Goal: Obtain resource: Obtain resource

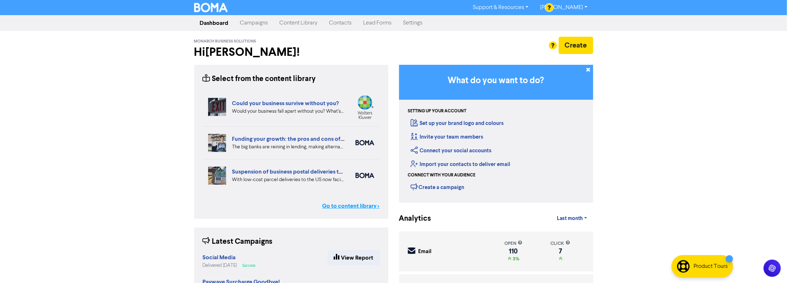
click at [350, 209] on link "Go to content library >" at bounding box center [351, 205] width 57 height 9
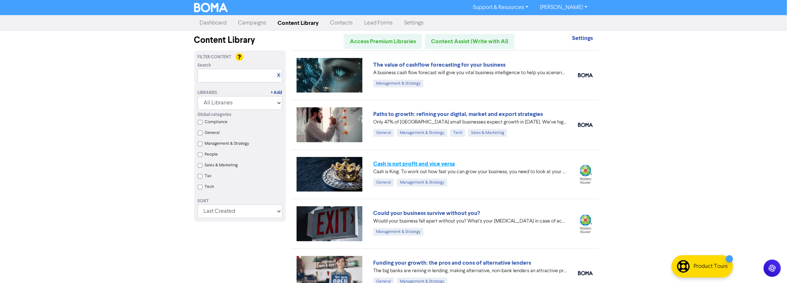
click at [441, 161] on link "Cash is not profit and vice versa" at bounding box center [414, 163] width 82 height 7
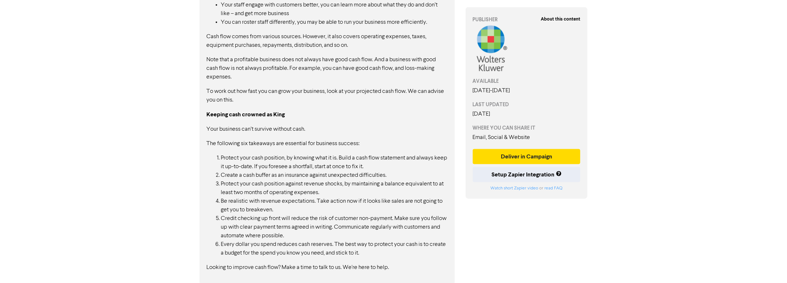
scroll to position [466, 0]
drag, startPoint x: 403, startPoint y: 267, endPoint x: 232, endPoint y: 105, distance: 235.4
click at [232, 105] on div "The purpose of a business is to make money, and that means you need to know the…" at bounding box center [327, 100] width 241 height 340
drag, startPoint x: 392, startPoint y: 264, endPoint x: 328, endPoint y: 264, distance: 64.0
click at [338, 266] on p "Looking to improve cash flow? Make a time to talk to us. We're here to help." at bounding box center [327, 265] width 241 height 9
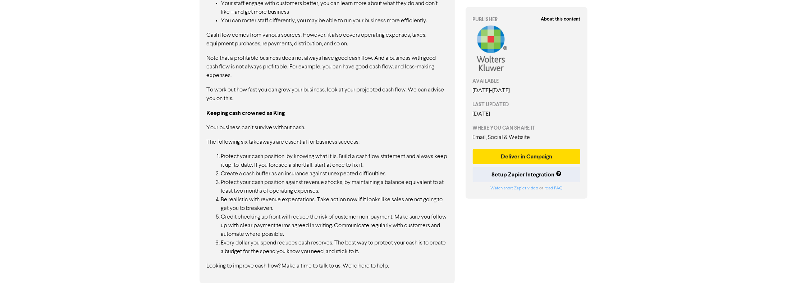
click at [327, 264] on p "Looking to improve cash flow? Make a time to talk to us. We're here to help." at bounding box center [327, 265] width 241 height 9
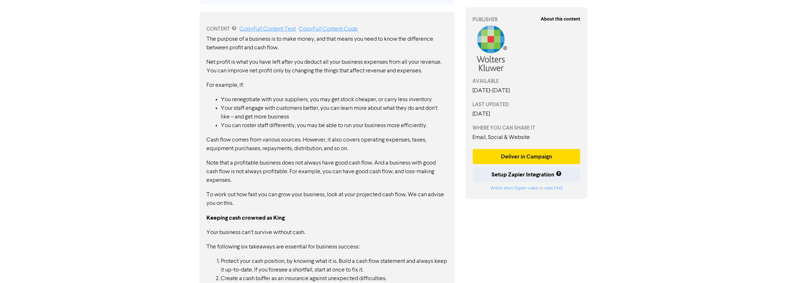
scroll to position [293, 0]
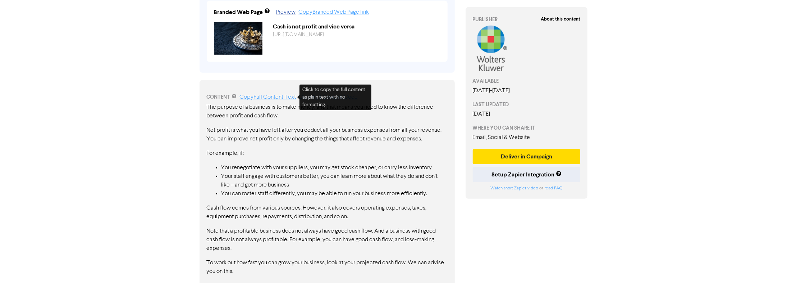
click at [273, 97] on link "Copy Full Content Text" at bounding box center [268, 97] width 56 height 6
